Goal: Complete application form

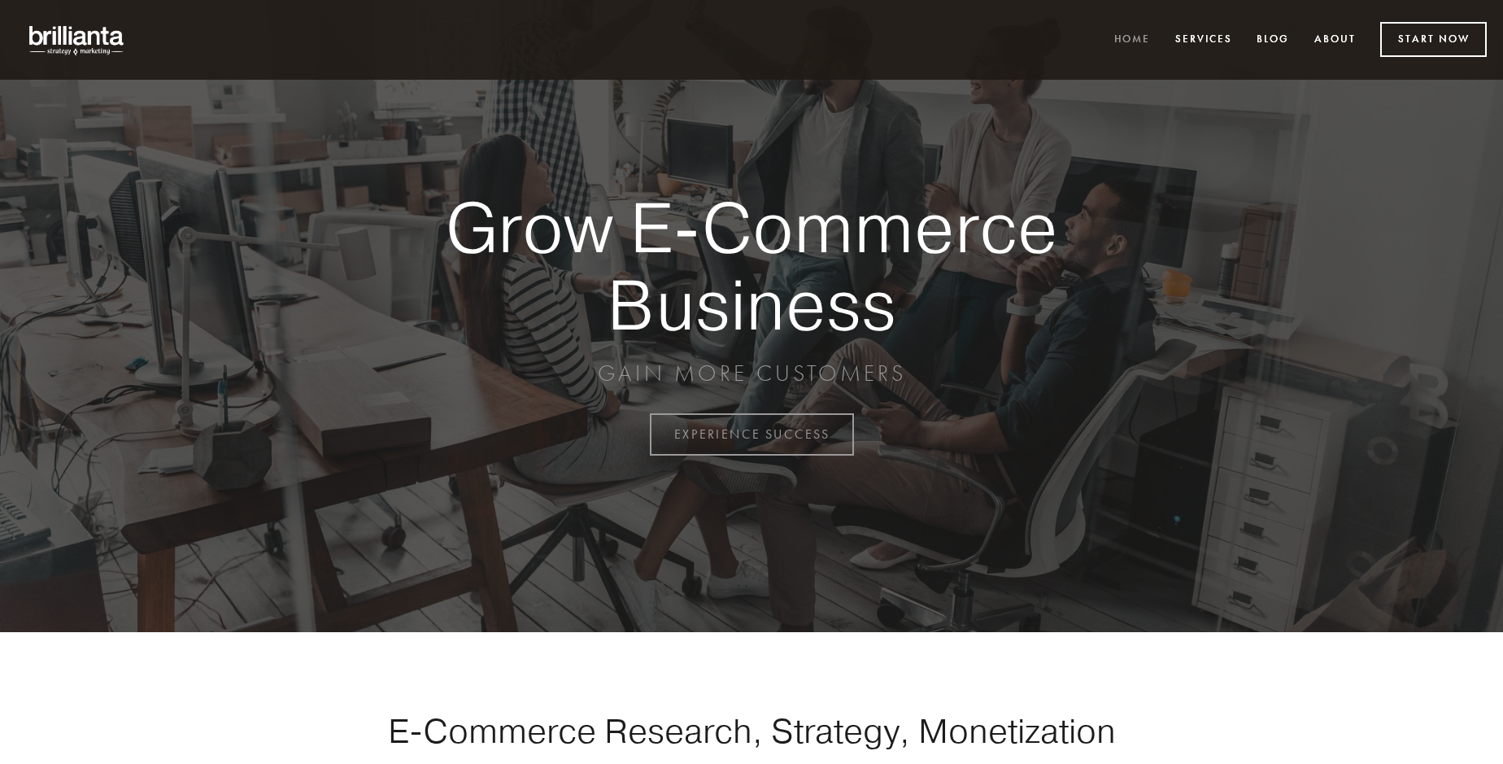
scroll to position [4265, 0]
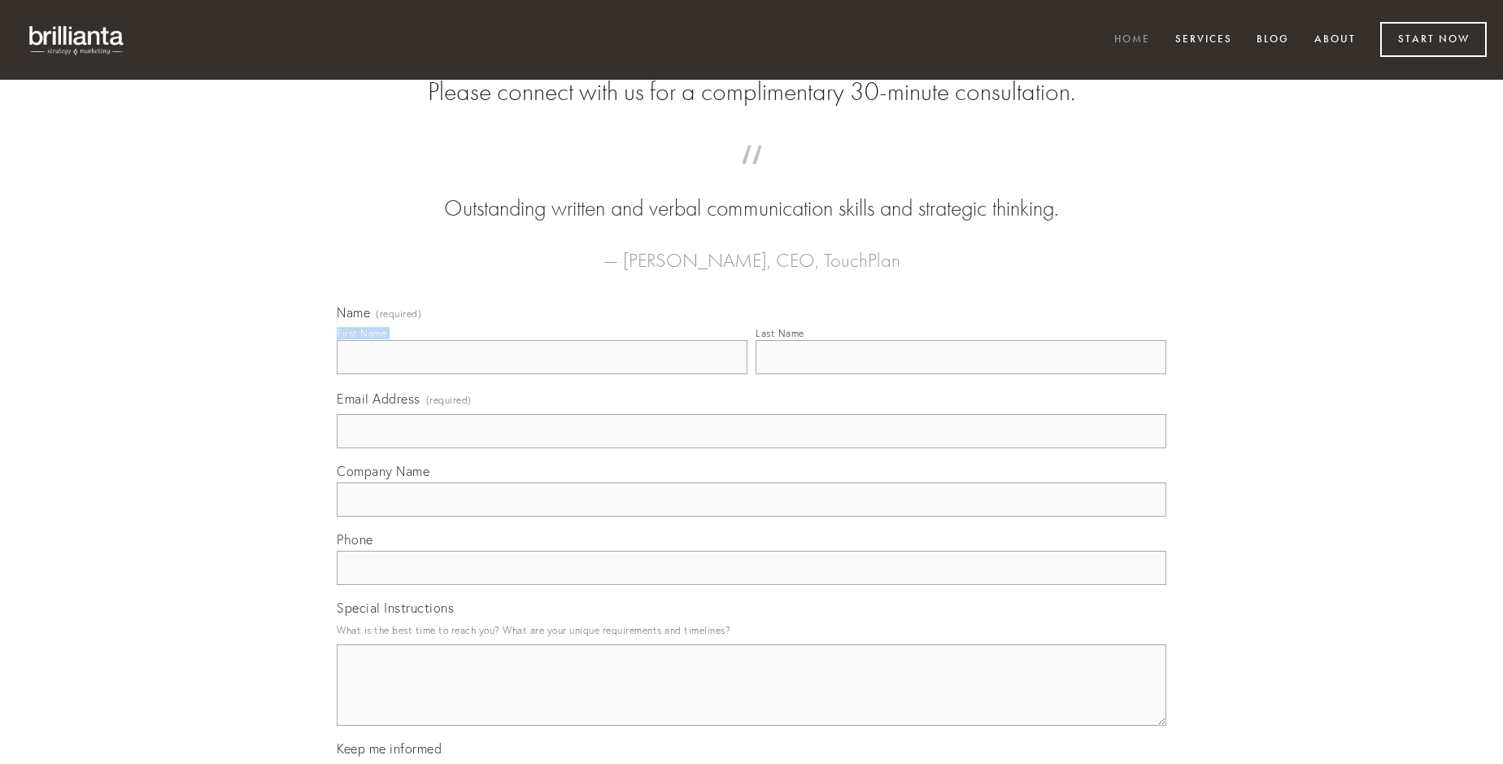
type input "[PERSON_NAME]"
click at [961, 374] on input "Last Name" at bounding box center [961, 357] width 411 height 34
type input "[PERSON_NAME]"
click at [752, 448] on input "Email Address (required)" at bounding box center [752, 431] width 830 height 34
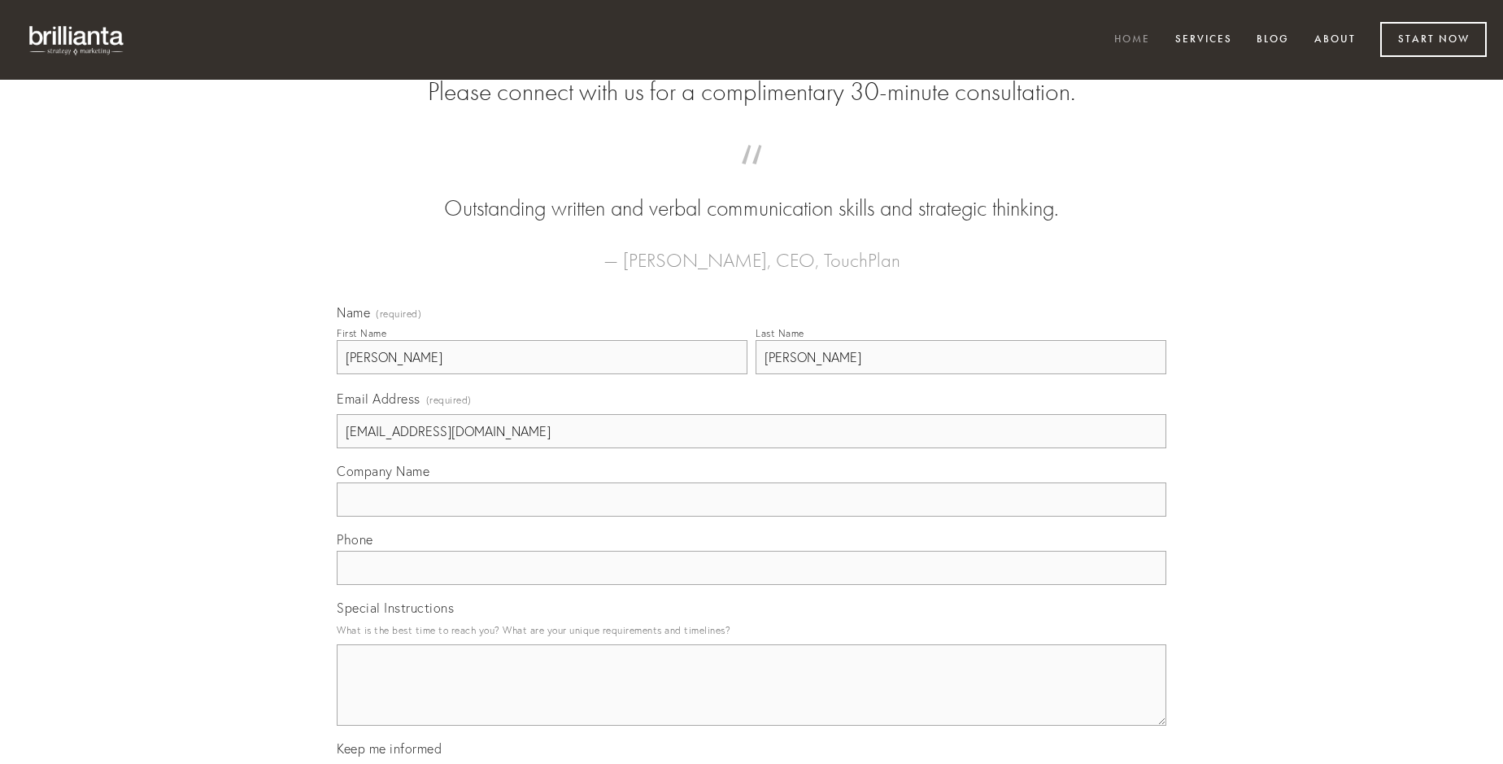
type input "[EMAIL_ADDRESS][DOMAIN_NAME]"
click at [752, 517] on input "Company Name" at bounding box center [752, 499] width 830 height 34
type input "constans"
click at [752, 585] on input "text" at bounding box center [752, 568] width 830 height 34
click at [752, 700] on textarea "Special Instructions" at bounding box center [752, 684] width 830 height 81
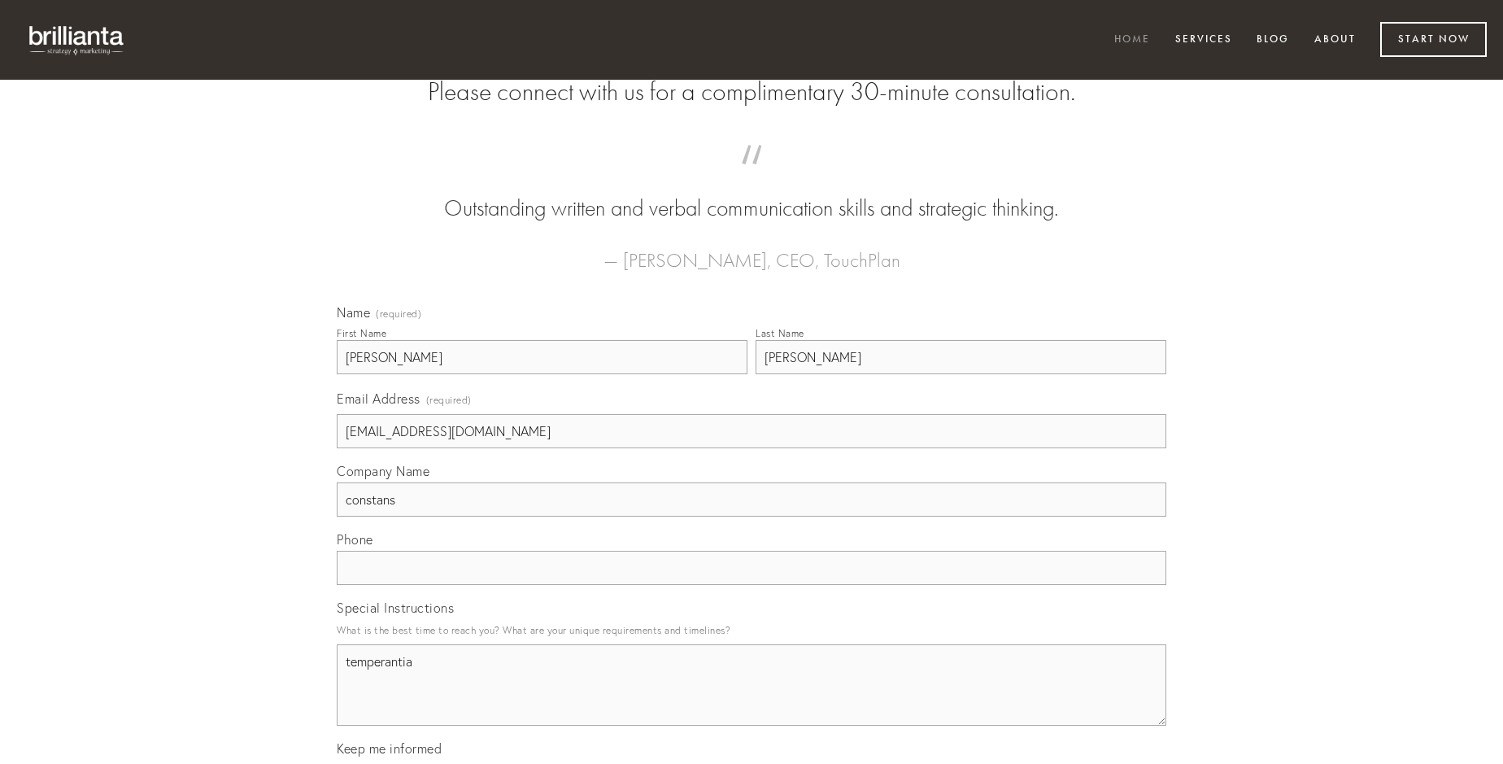
type textarea "temperantia"
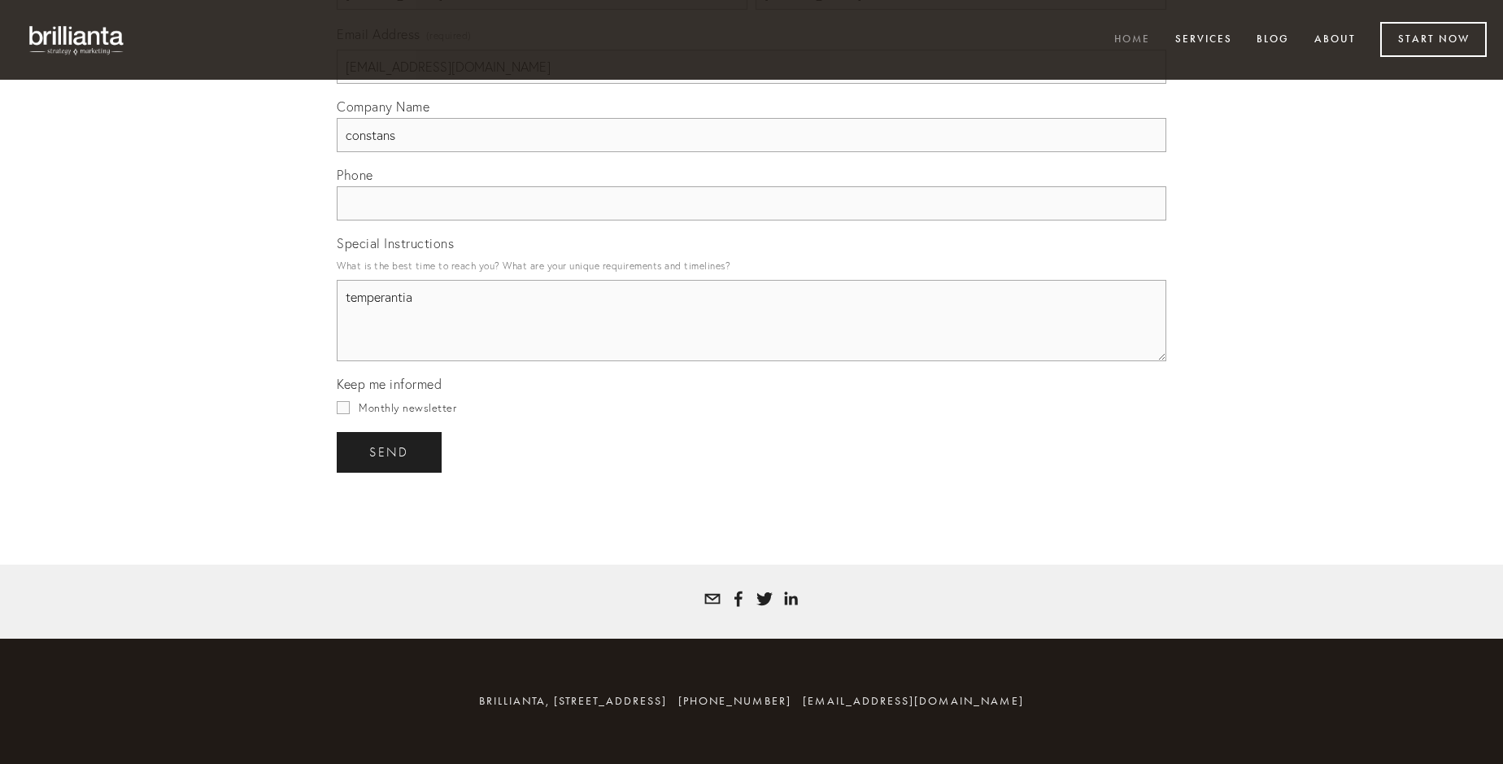
click at [391, 452] on span "send" at bounding box center [389, 452] width 40 height 15
